Goal: Task Accomplishment & Management: Use online tool/utility

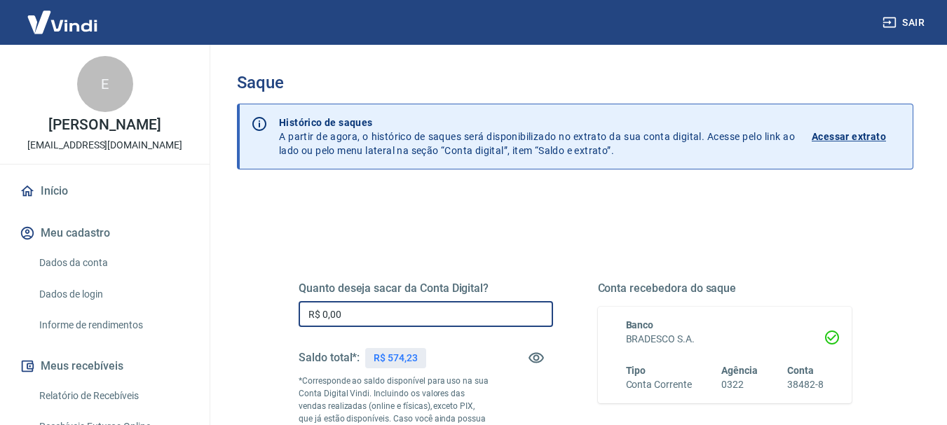
click at [424, 314] on input "R$ 0,00" at bounding box center [426, 314] width 254 height 26
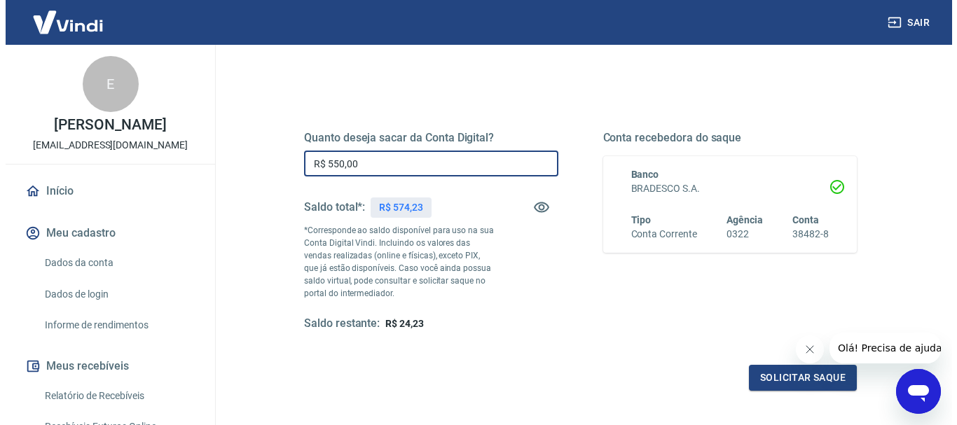
scroll to position [177, 0]
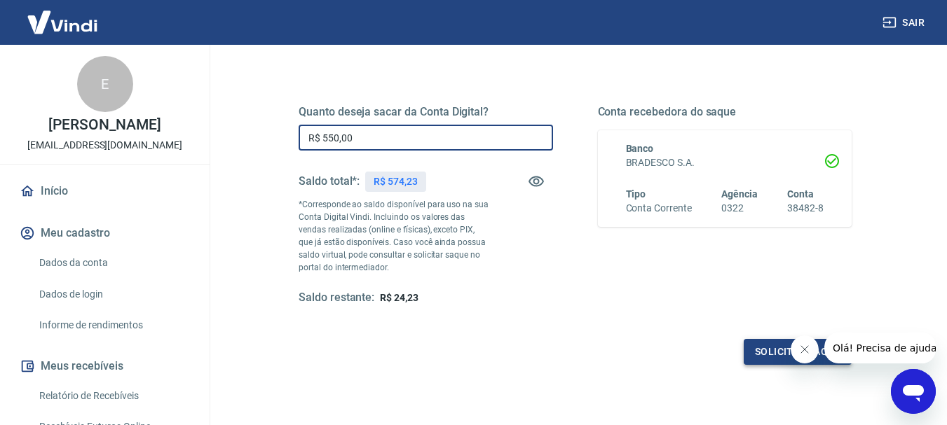
type input "R$ 550,00"
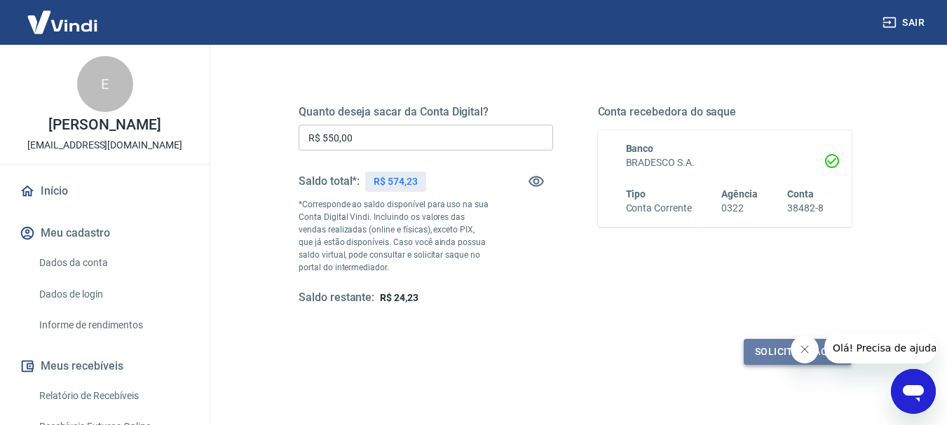
click at [771, 355] on button "Solicitar saque" at bounding box center [798, 352] width 108 height 26
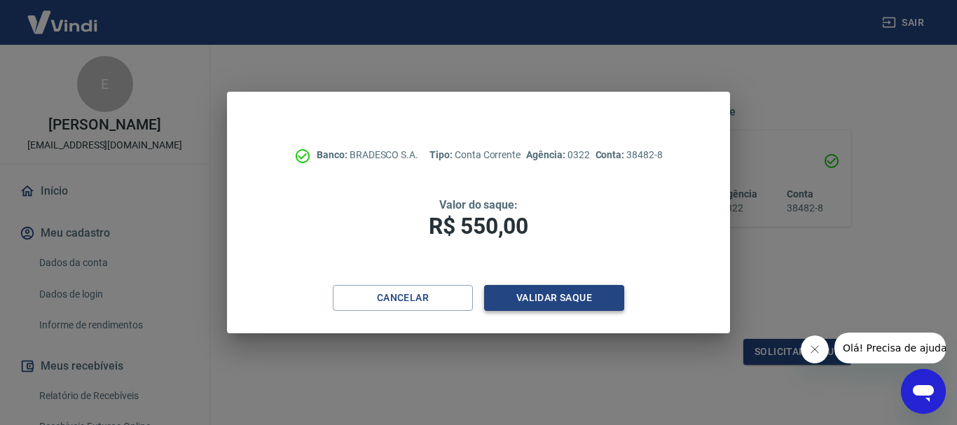
click at [553, 296] on button "Validar saque" at bounding box center [554, 298] width 140 height 26
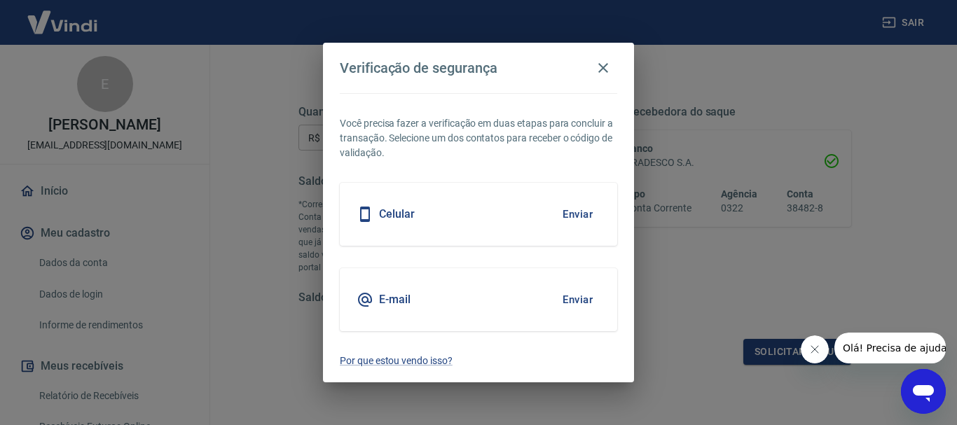
click at [524, 217] on div "Celular Enviar" at bounding box center [479, 214] width 278 height 63
click at [388, 215] on h5 "Celular" at bounding box center [397, 214] width 36 height 14
click at [566, 217] on button "Enviar" at bounding box center [578, 214] width 46 height 29
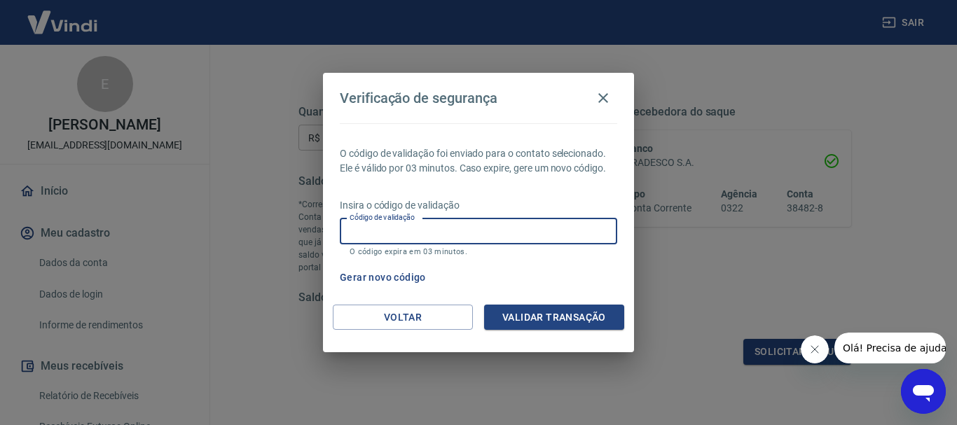
click at [532, 232] on input "Código de validação" at bounding box center [479, 232] width 278 height 26
type input "742517"
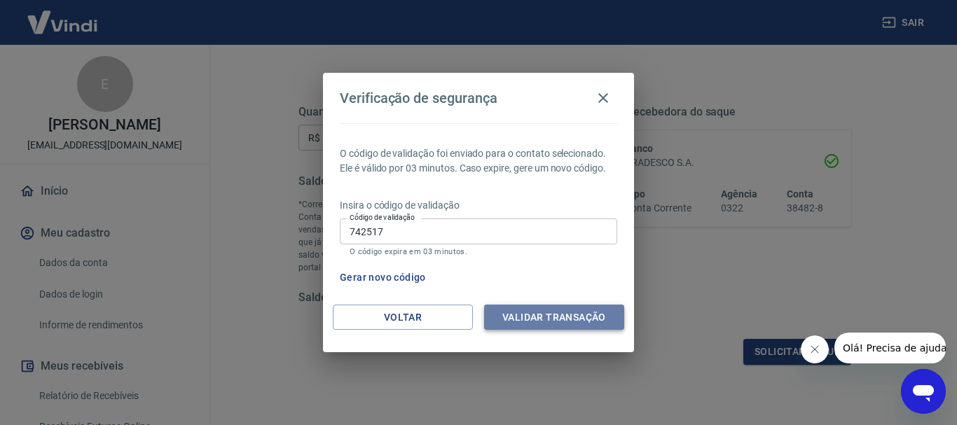
click at [535, 324] on button "Validar transação" at bounding box center [554, 318] width 140 height 26
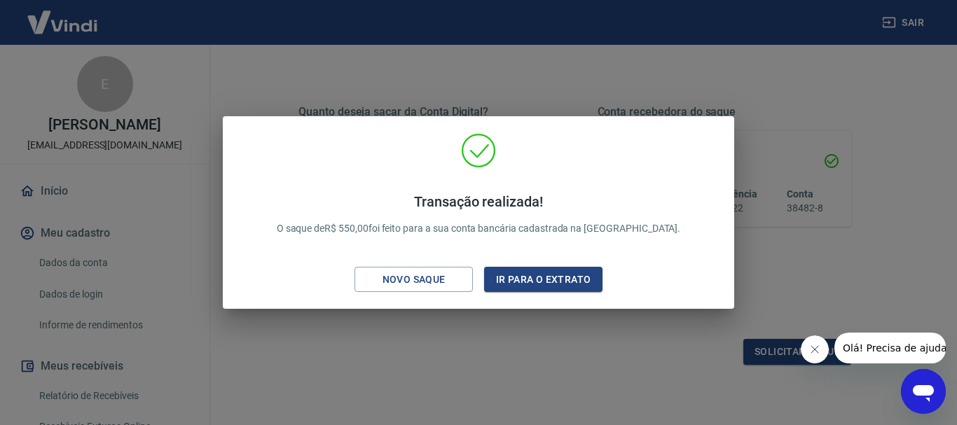
click at [788, 113] on div "Transação realizada! O saque de R$ 550,00 foi feito para a sua conta bancária c…" at bounding box center [478, 212] width 957 height 425
